Goal: Information Seeking & Learning: Learn about a topic

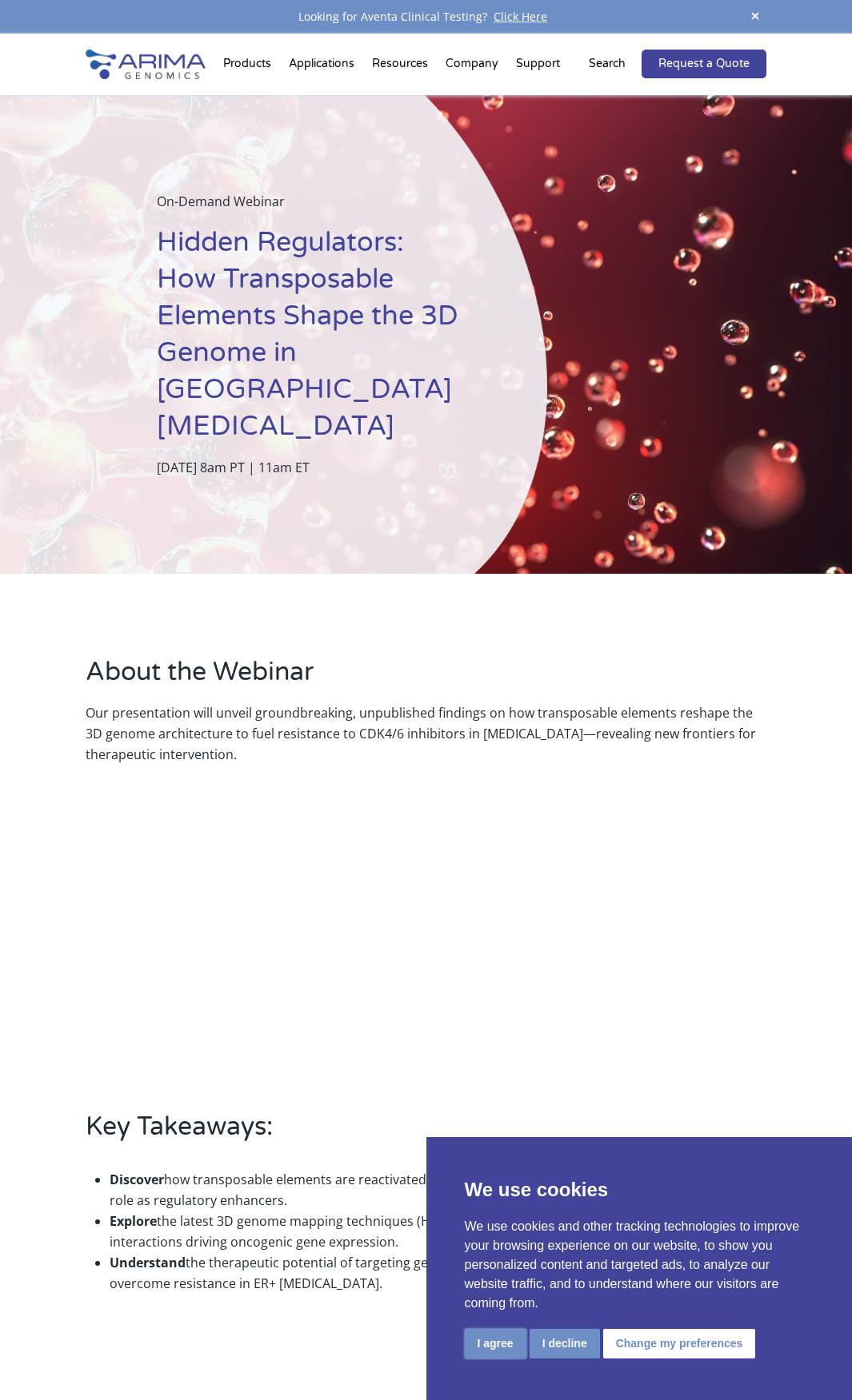
click at [492, 1347] on button "I agree" at bounding box center [495, 1344] width 62 height 30
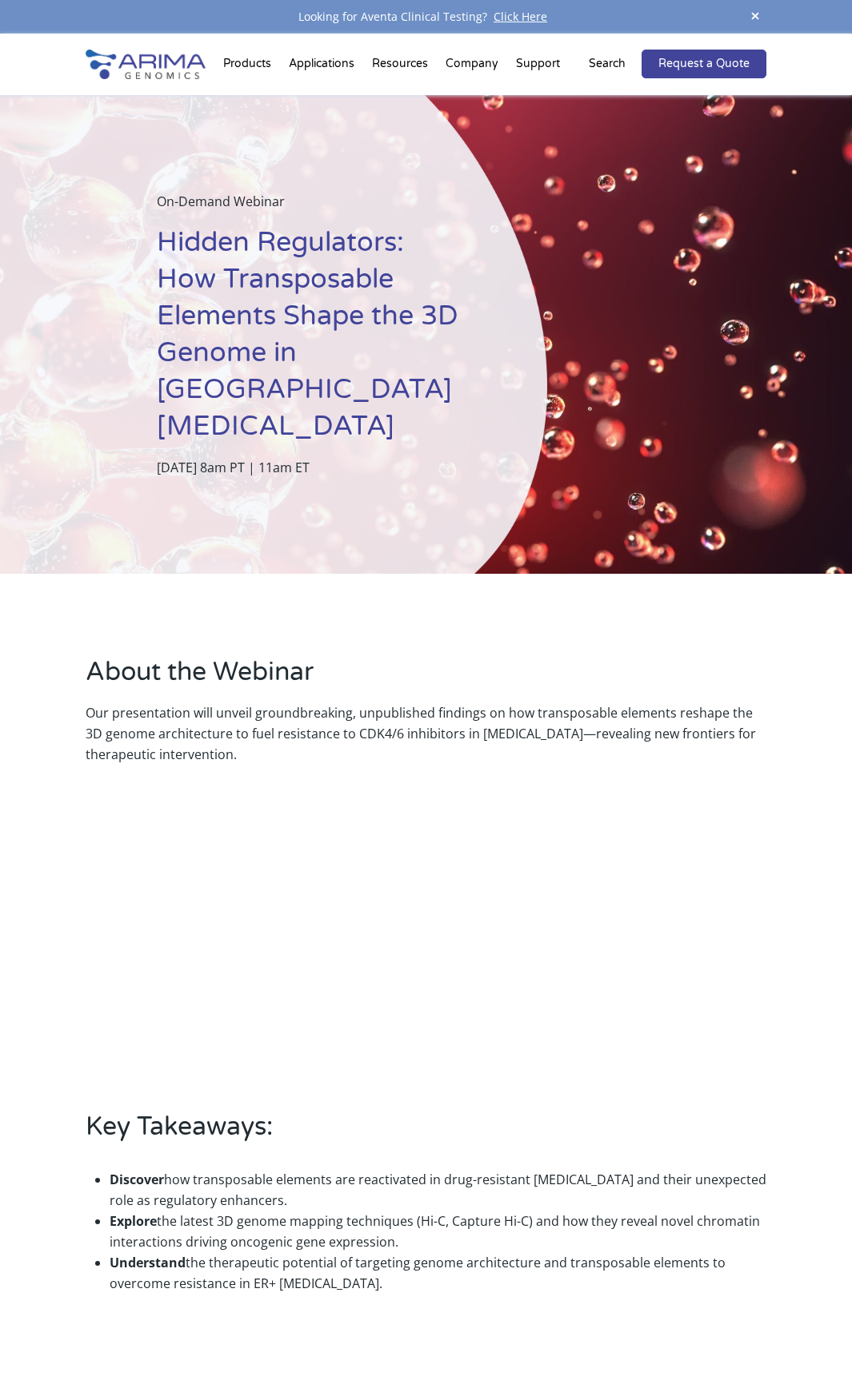
click at [56, 664] on div "About the Webinar Our presentation will unveil groundbreaking, unpublished find…" at bounding box center [426, 990] width 852 height 834
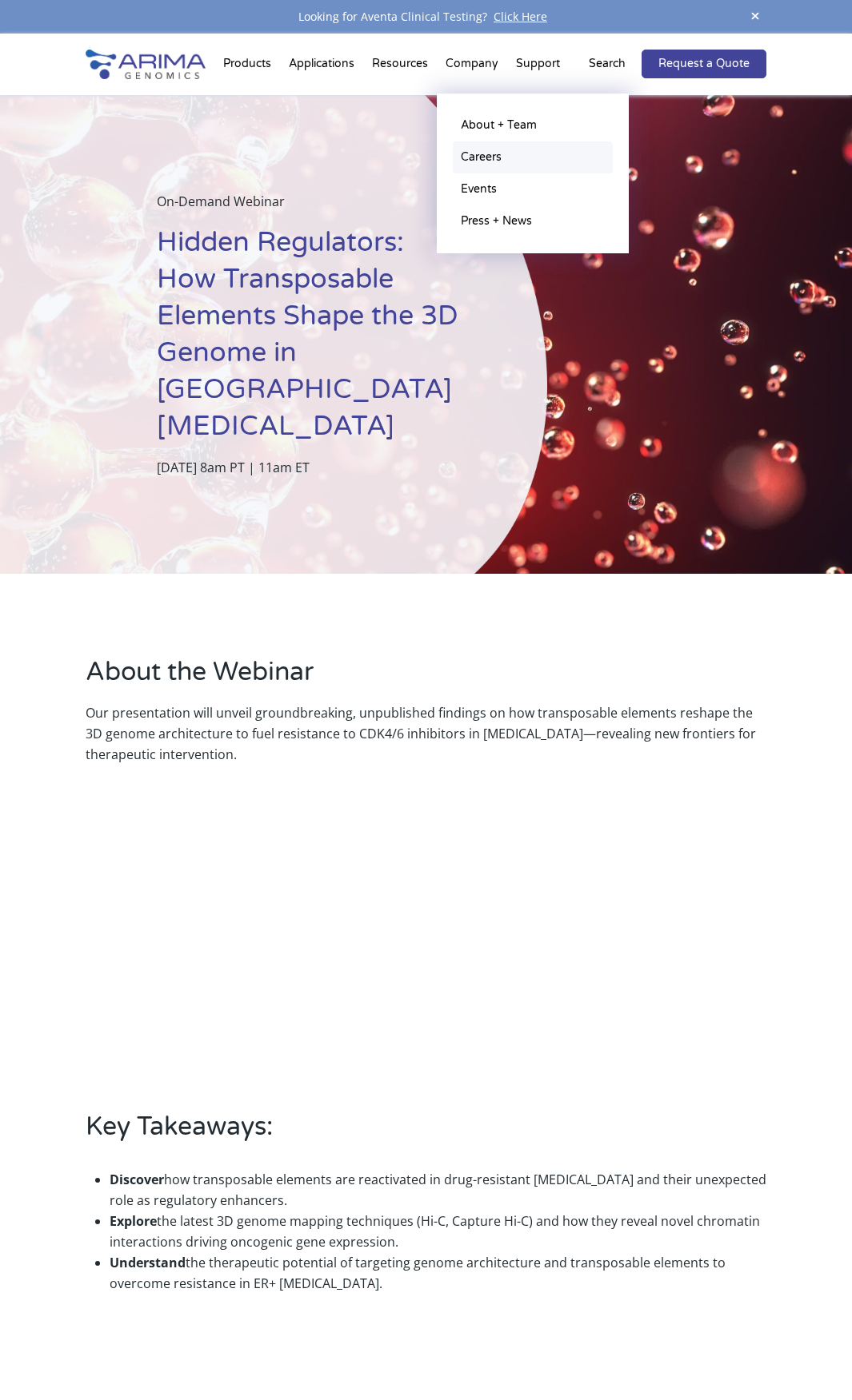
click at [498, 156] on link "Careers" at bounding box center [533, 157] width 160 height 32
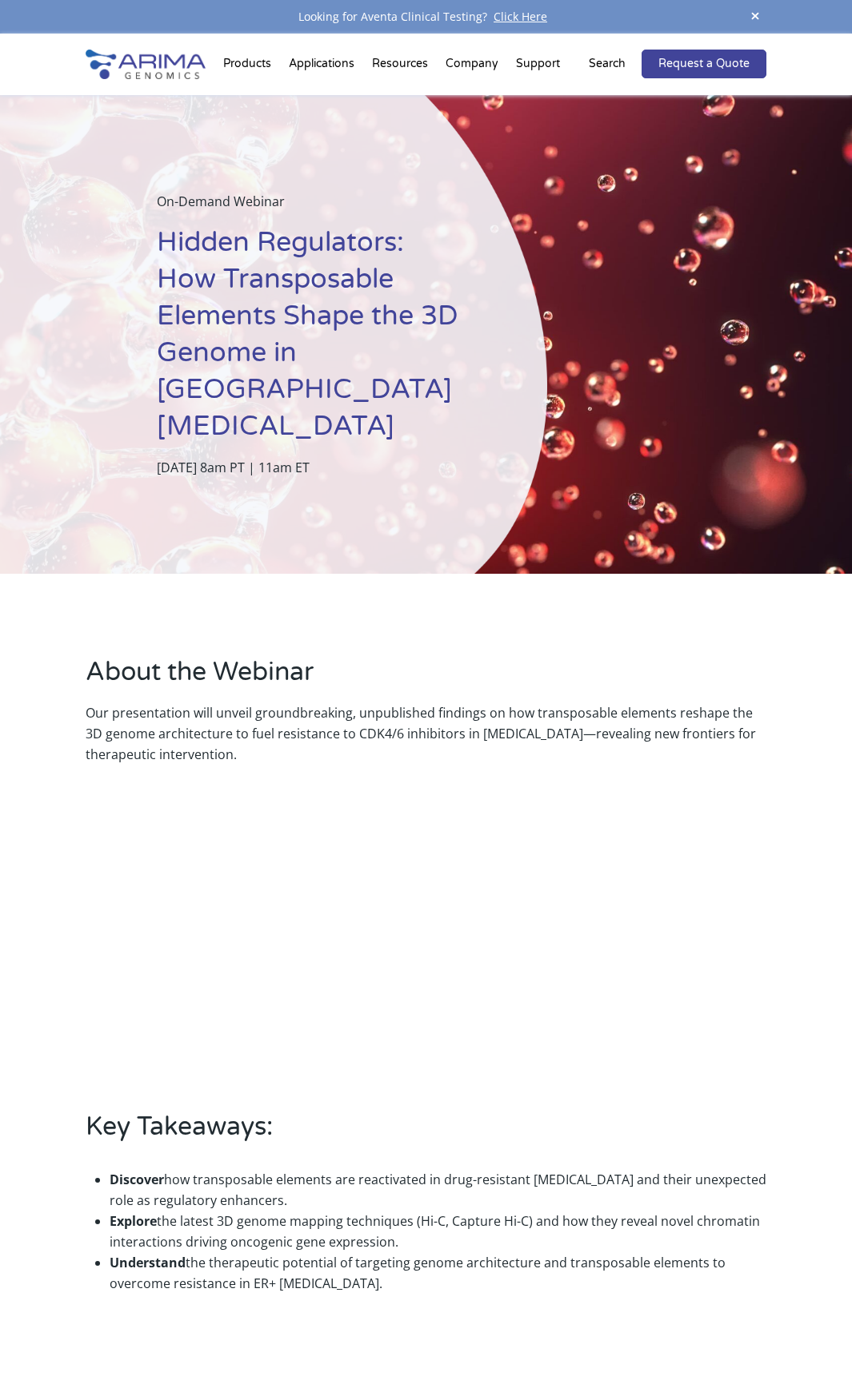
click at [65, 712] on div "About the Webinar Our presentation will unveil groundbreaking, unpublished find…" at bounding box center [426, 990] width 852 height 834
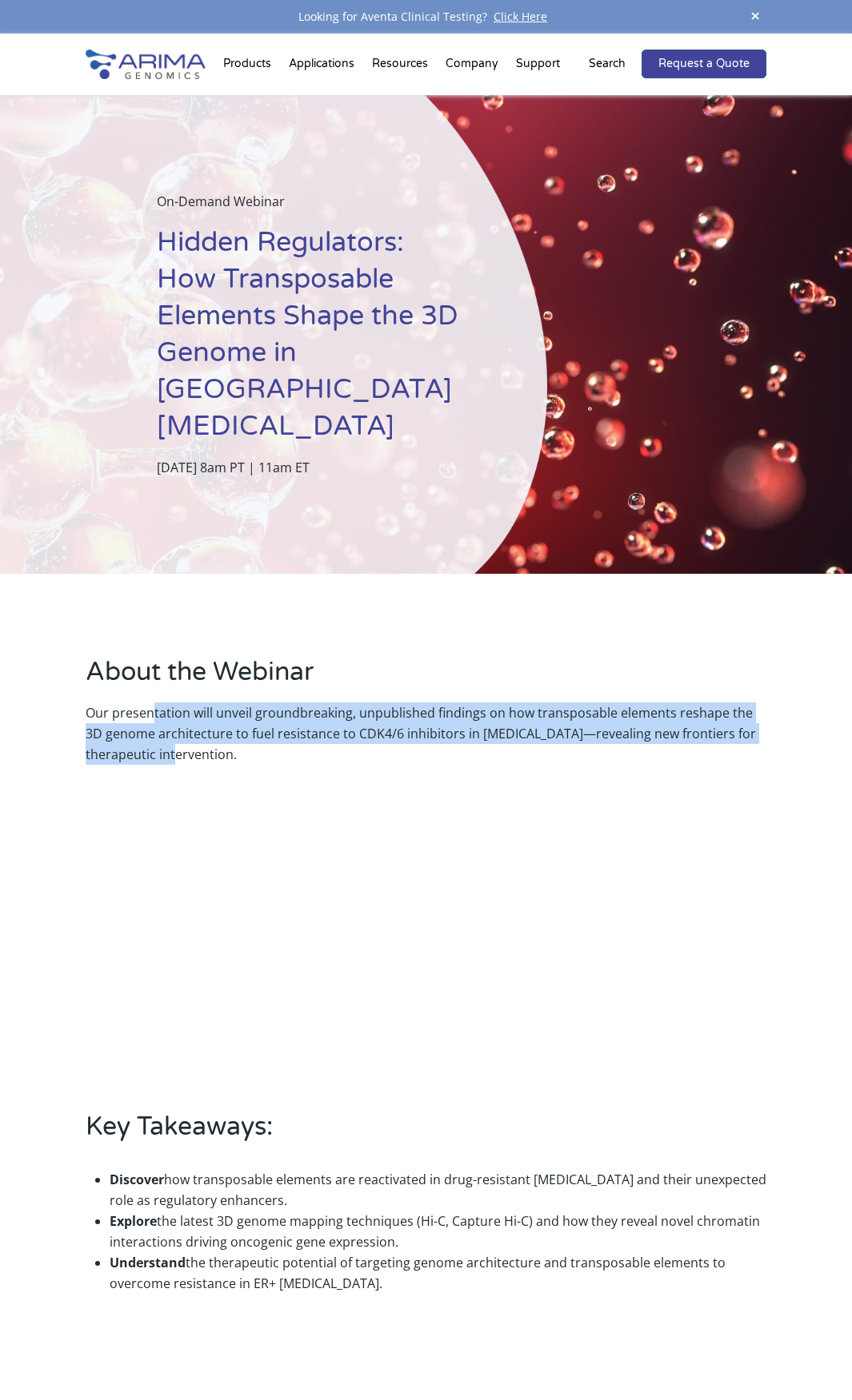
drag, startPoint x: 151, startPoint y: 676, endPoint x: 178, endPoint y: 716, distance: 48.3
click at [178, 716] on p "Our presentation will unveil groundbreaking, unpublished findings on how transp…" at bounding box center [426, 733] width 681 height 62
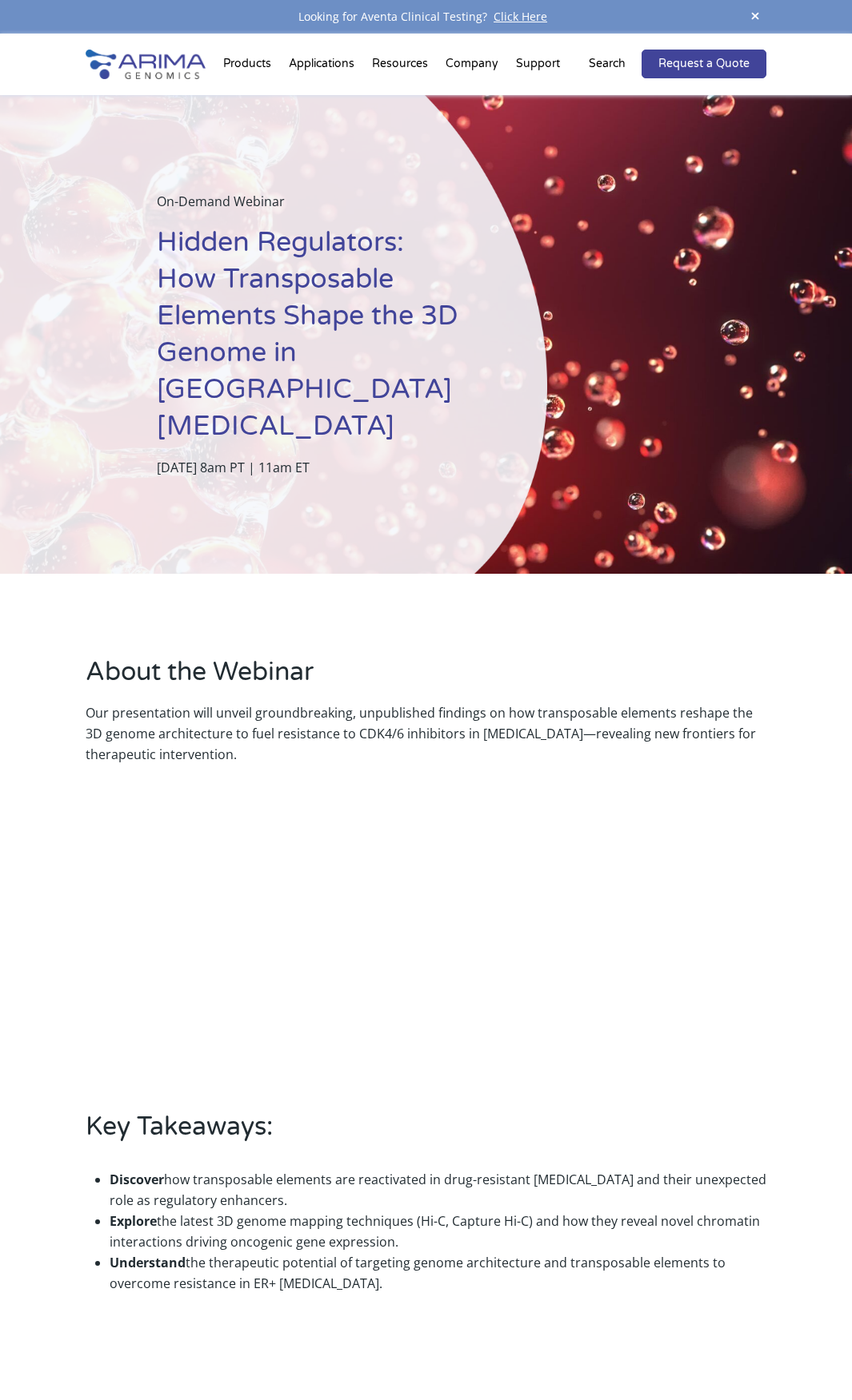
click at [185, 717] on p "Our presentation will unveil groundbreaking, unpublished findings on how transp…" at bounding box center [426, 733] width 681 height 62
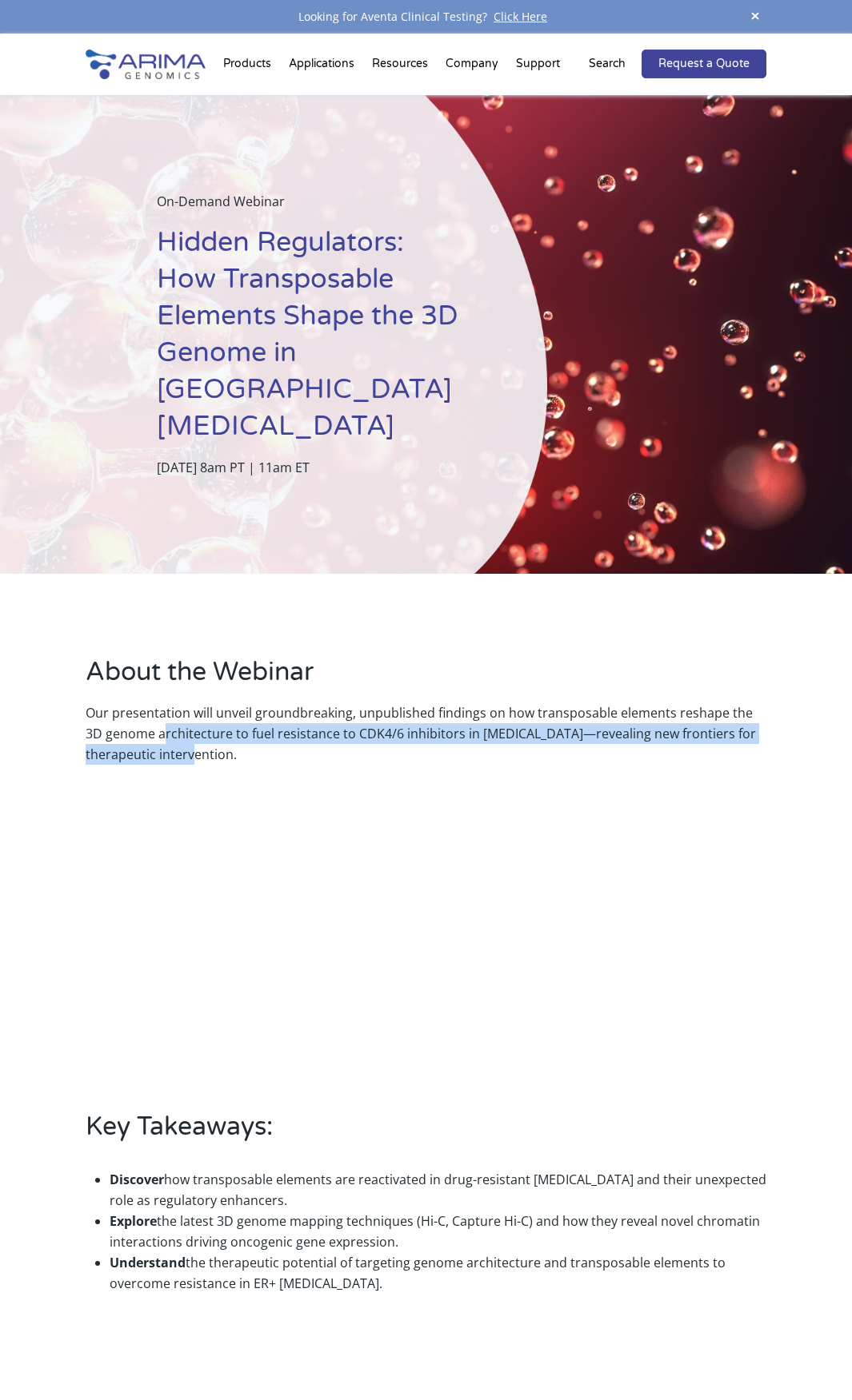
drag, startPoint x: 198, startPoint y: 719, endPoint x: 146, endPoint y: 689, distance: 60.0
click at [146, 702] on p "Our presentation will unveil groundbreaking, unpublished findings on how transp…" at bounding box center [426, 733] width 681 height 62
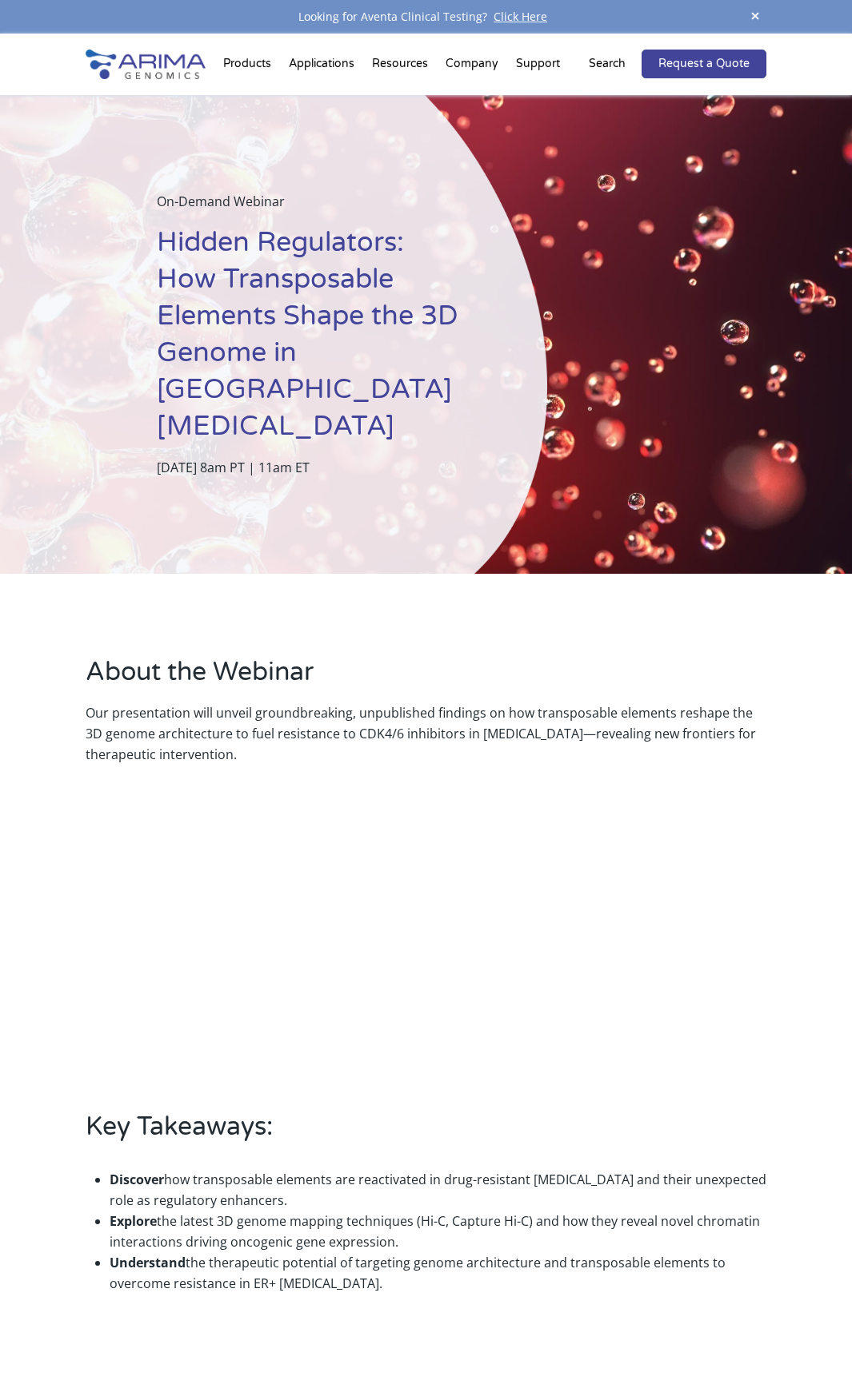
click at [135, 702] on p "Our presentation will unveil groundbreaking, unpublished findings on how transp…" at bounding box center [426, 733] width 681 height 62
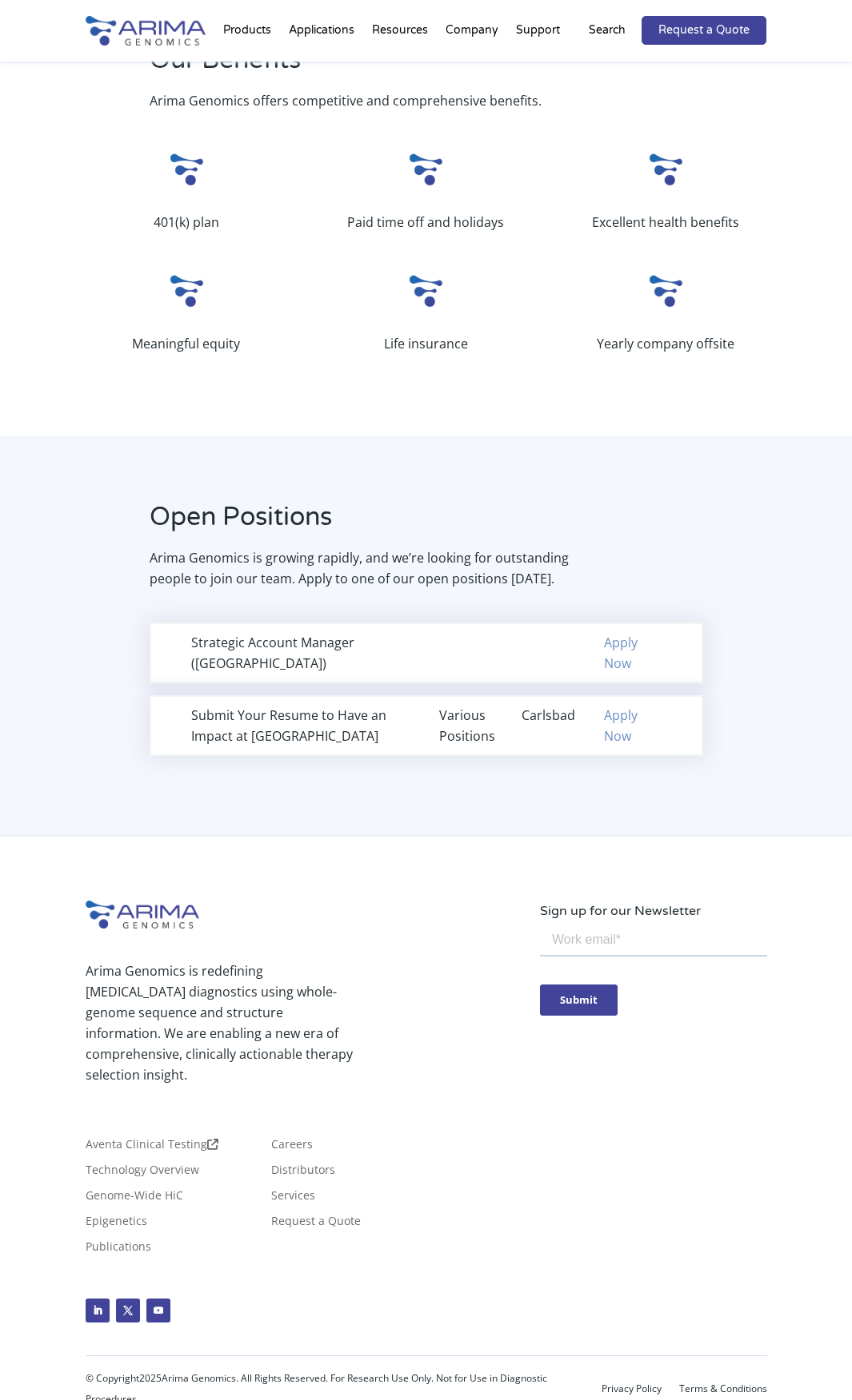
scroll to position [640, 0]
drag, startPoint x: 178, startPoint y: 582, endPoint x: 472, endPoint y: 573, distance: 294.1
click at [472, 573] on p "Arima Genomics is growing rapidly, and we’re looking for outstanding people to …" at bounding box center [368, 567] width 437 height 41
click at [531, 578] on p "Arima Genomics is growing rapidly, and we’re looking for outstanding people to …" at bounding box center [368, 567] width 437 height 41
